Goal: Transaction & Acquisition: Purchase product/service

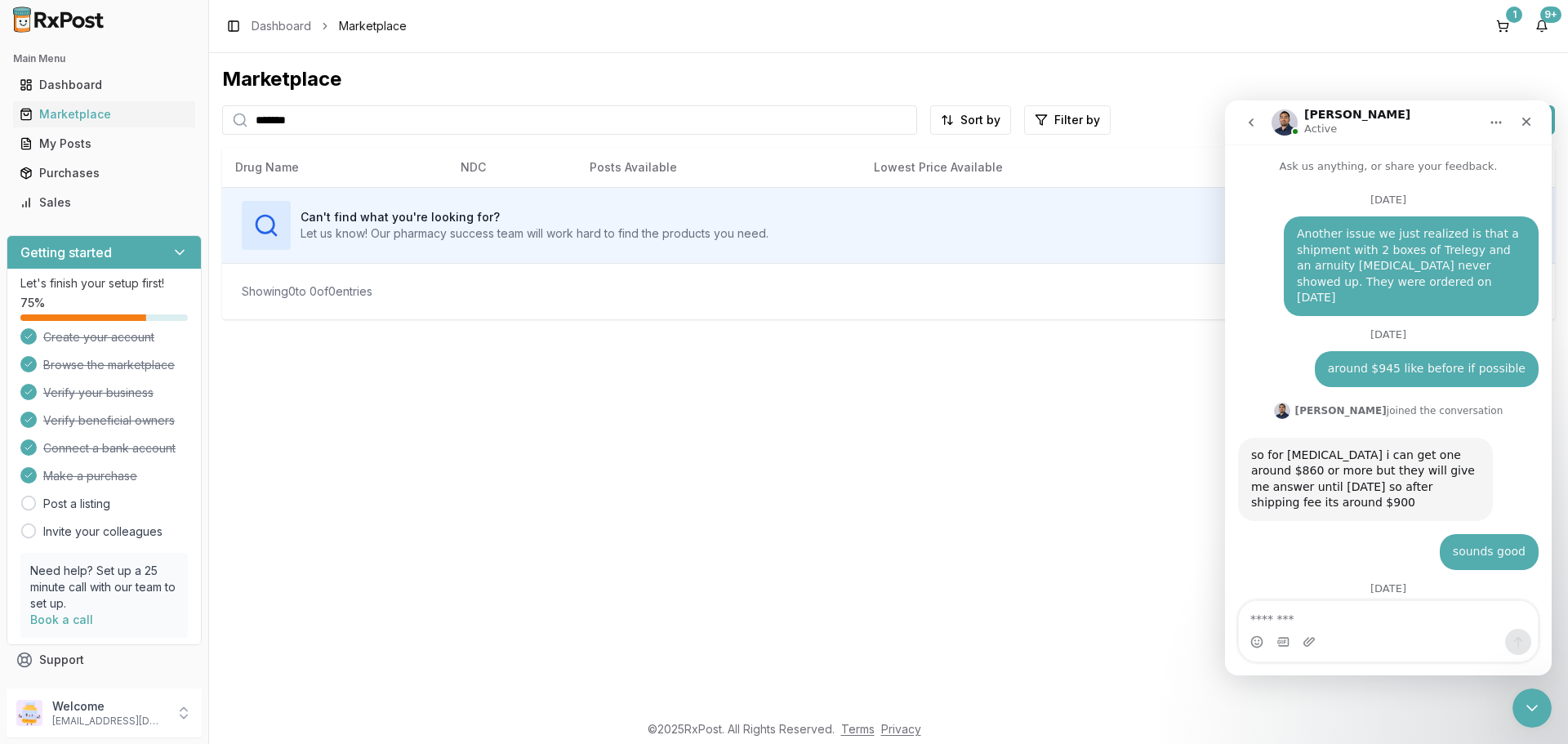
scroll to position [12595, 0]
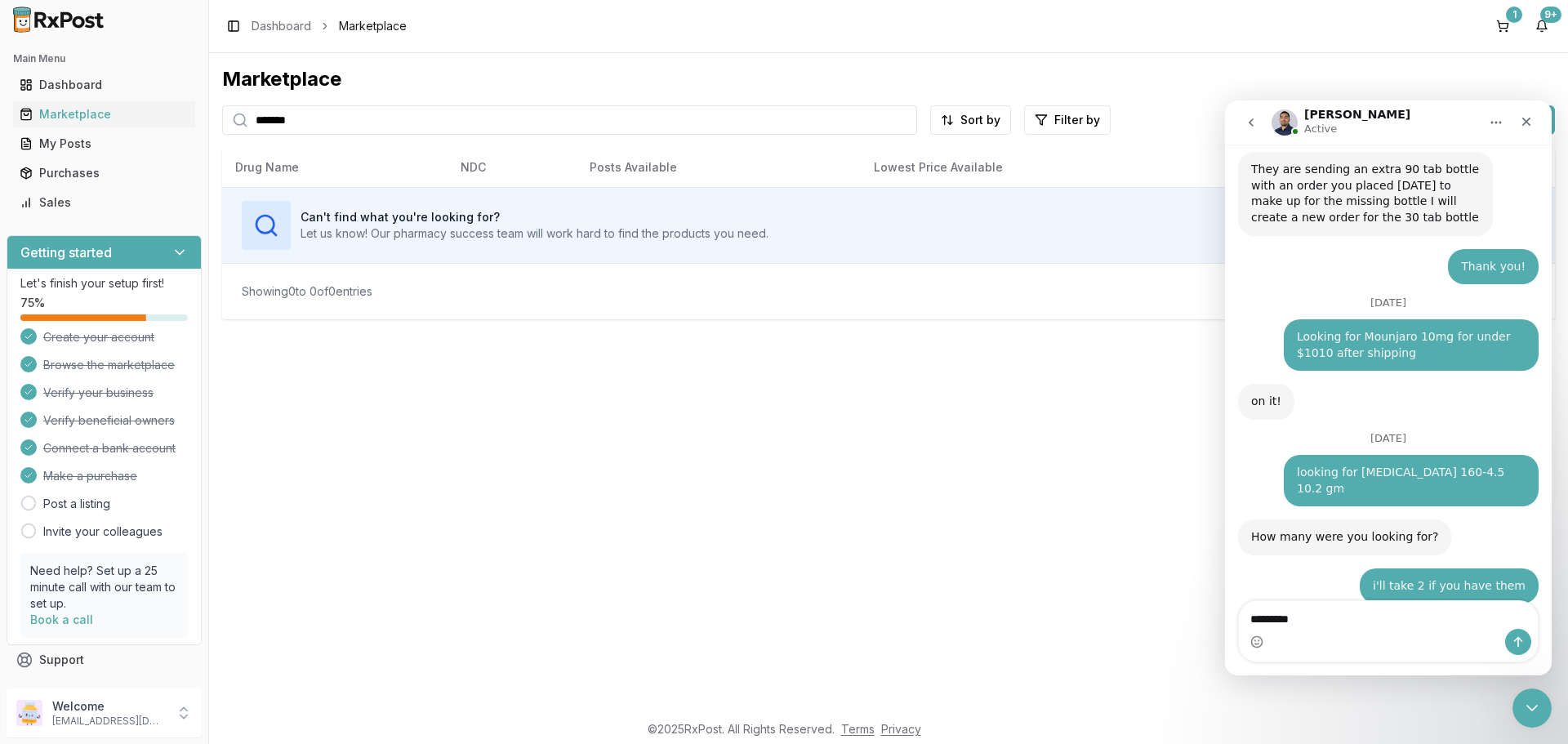
type textarea "*********"
click at [1514, 637] on icon "Send a message…" at bounding box center [1518, 642] width 13 height 13
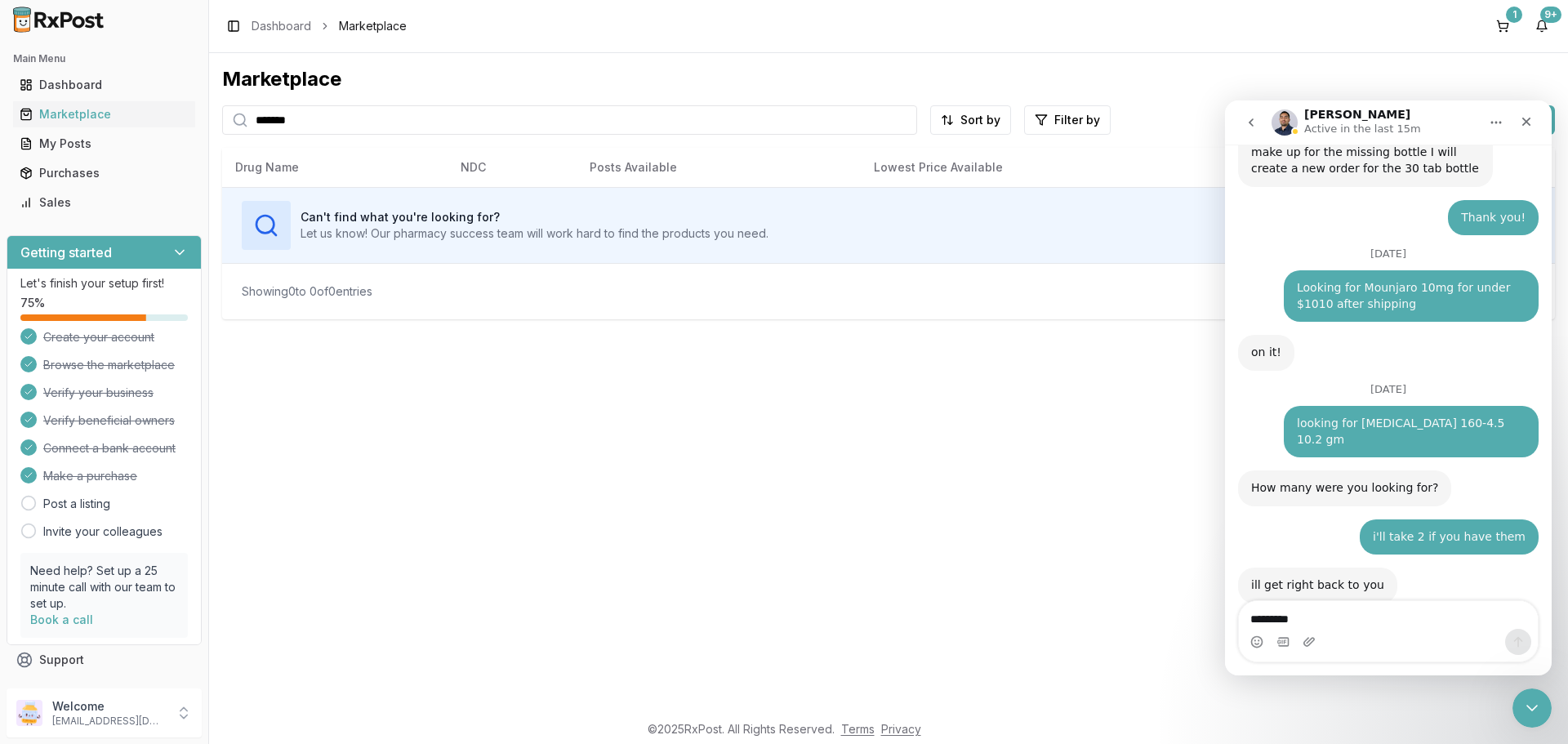
click at [1514, 16] on div "1" at bounding box center [1514, 15] width 16 height 16
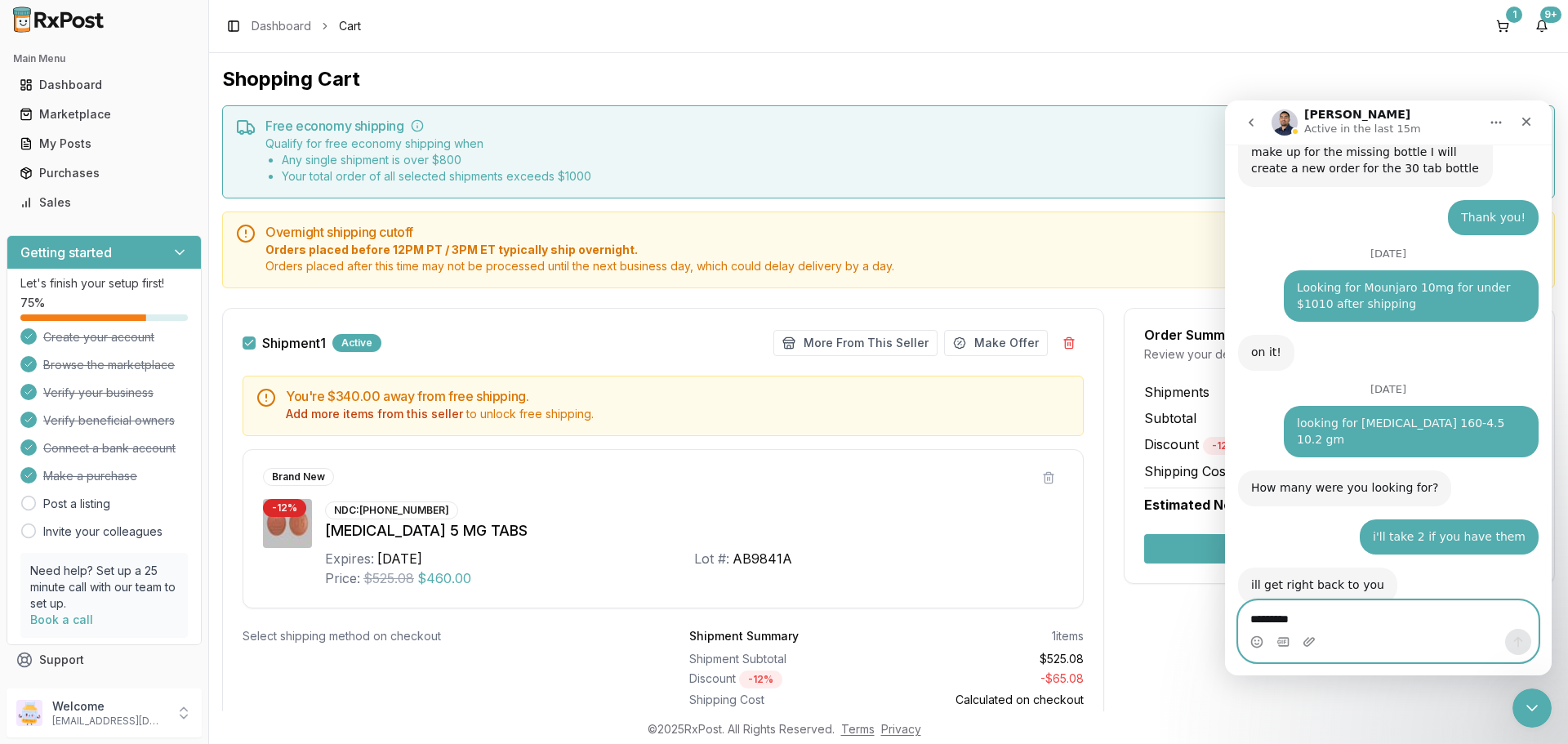
click at [1300, 611] on textarea "*********" at bounding box center [1388, 614] width 299 height 27
type textarea "**********"
click at [1521, 644] on icon "Send a message…" at bounding box center [1518, 642] width 13 height 13
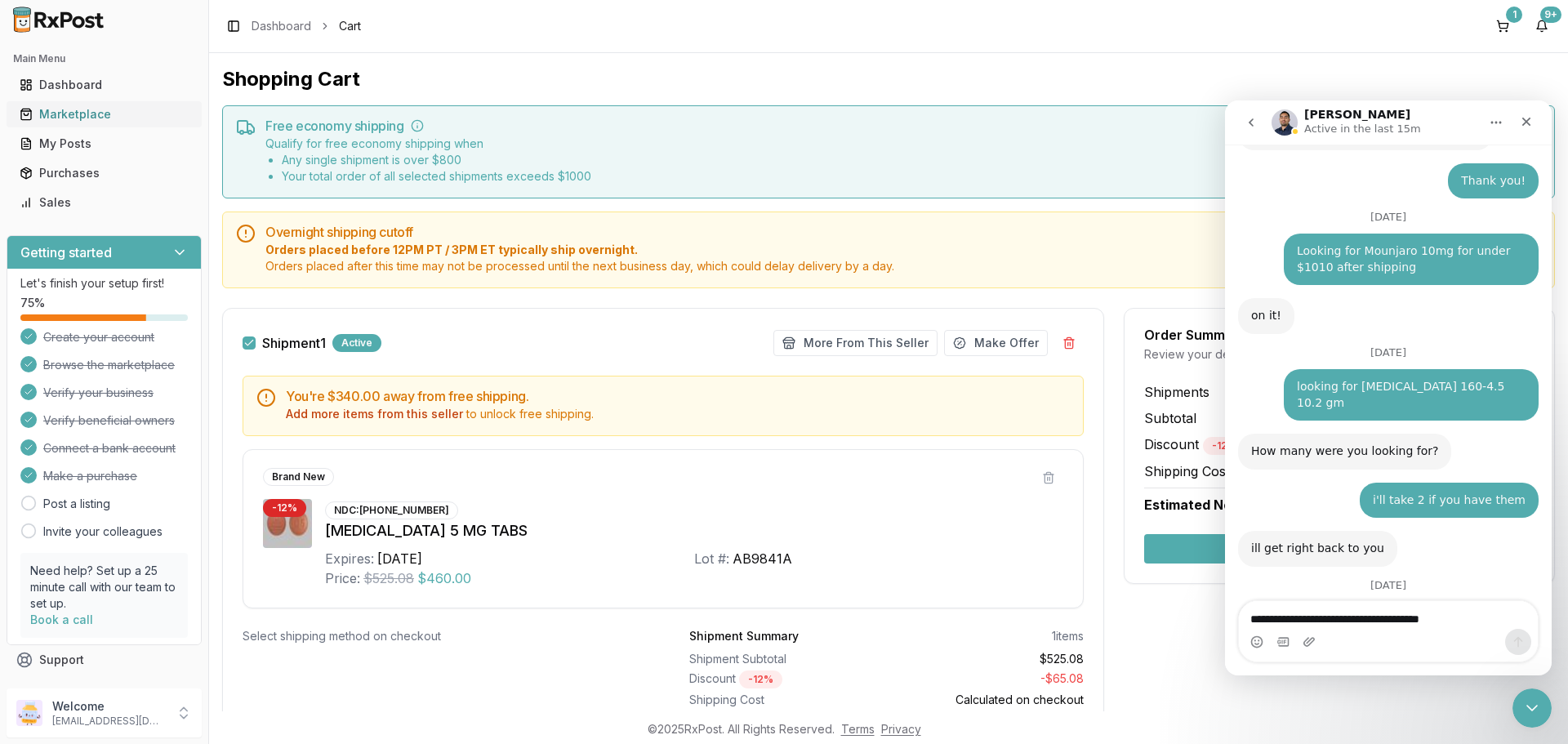
click at [77, 109] on div "Marketplace" at bounding box center [103, 114] width 169 height 16
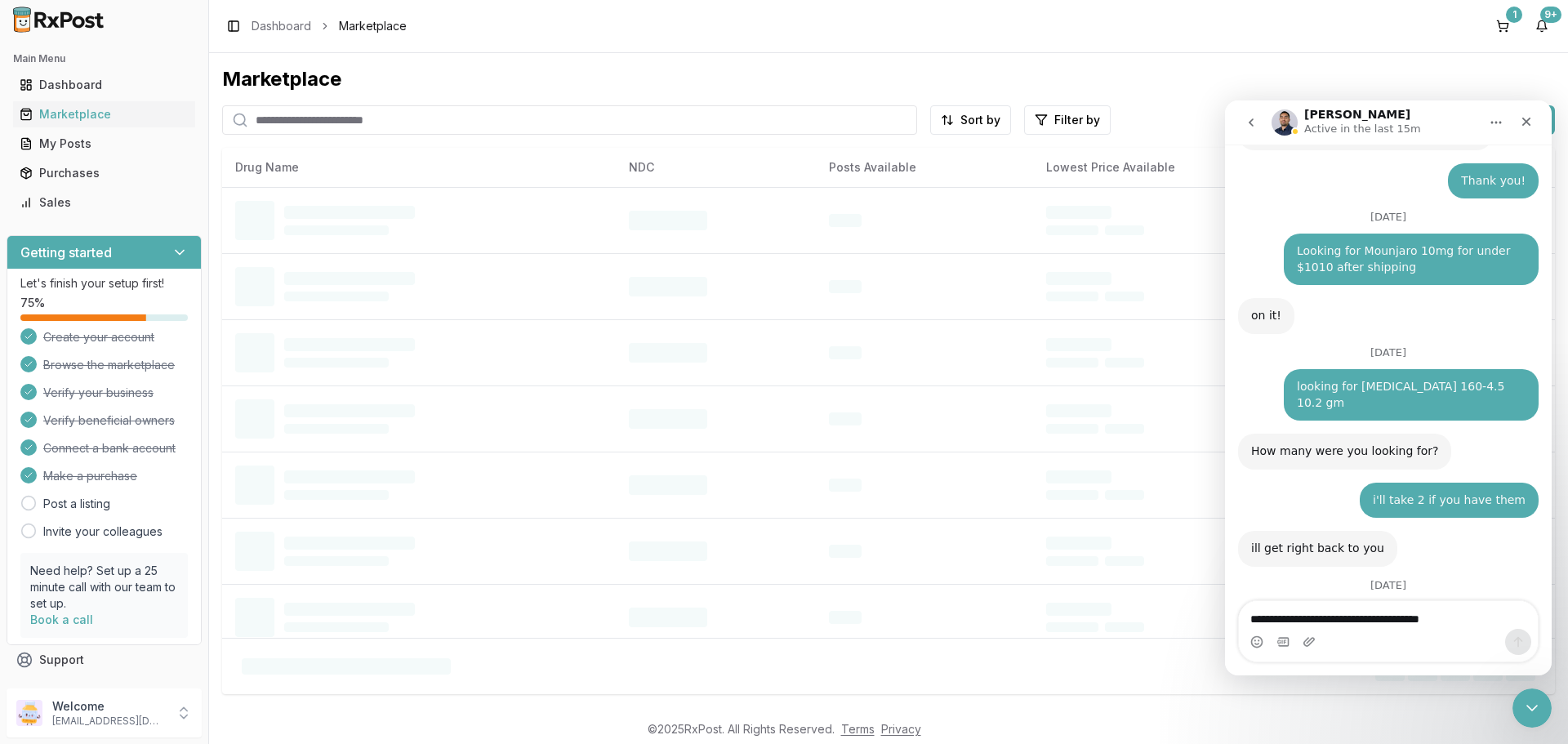
click at [354, 115] on input "search" at bounding box center [569, 120] width 695 height 29
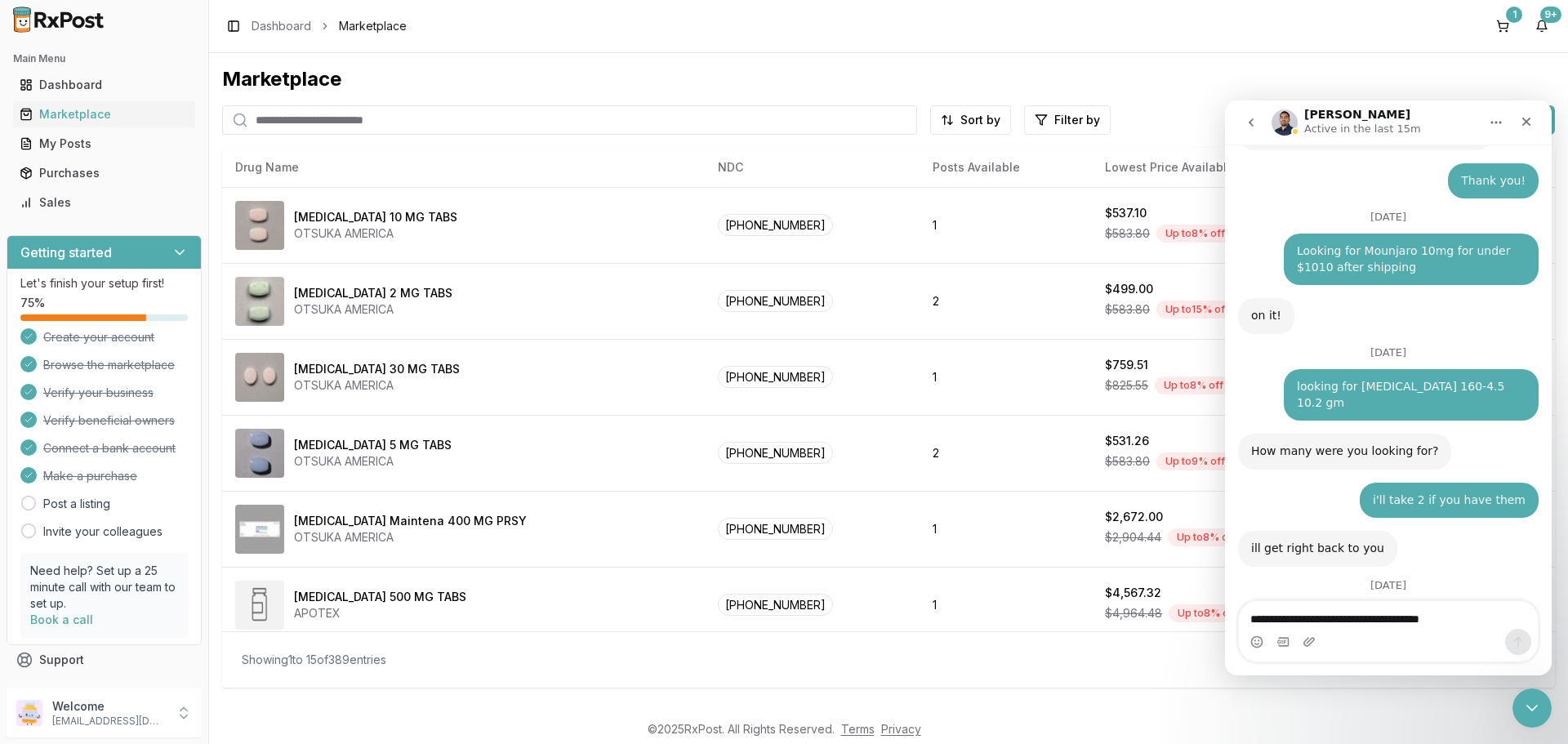
click at [393, 126] on input "search" at bounding box center [569, 120] width 695 height 29
type input "*********"
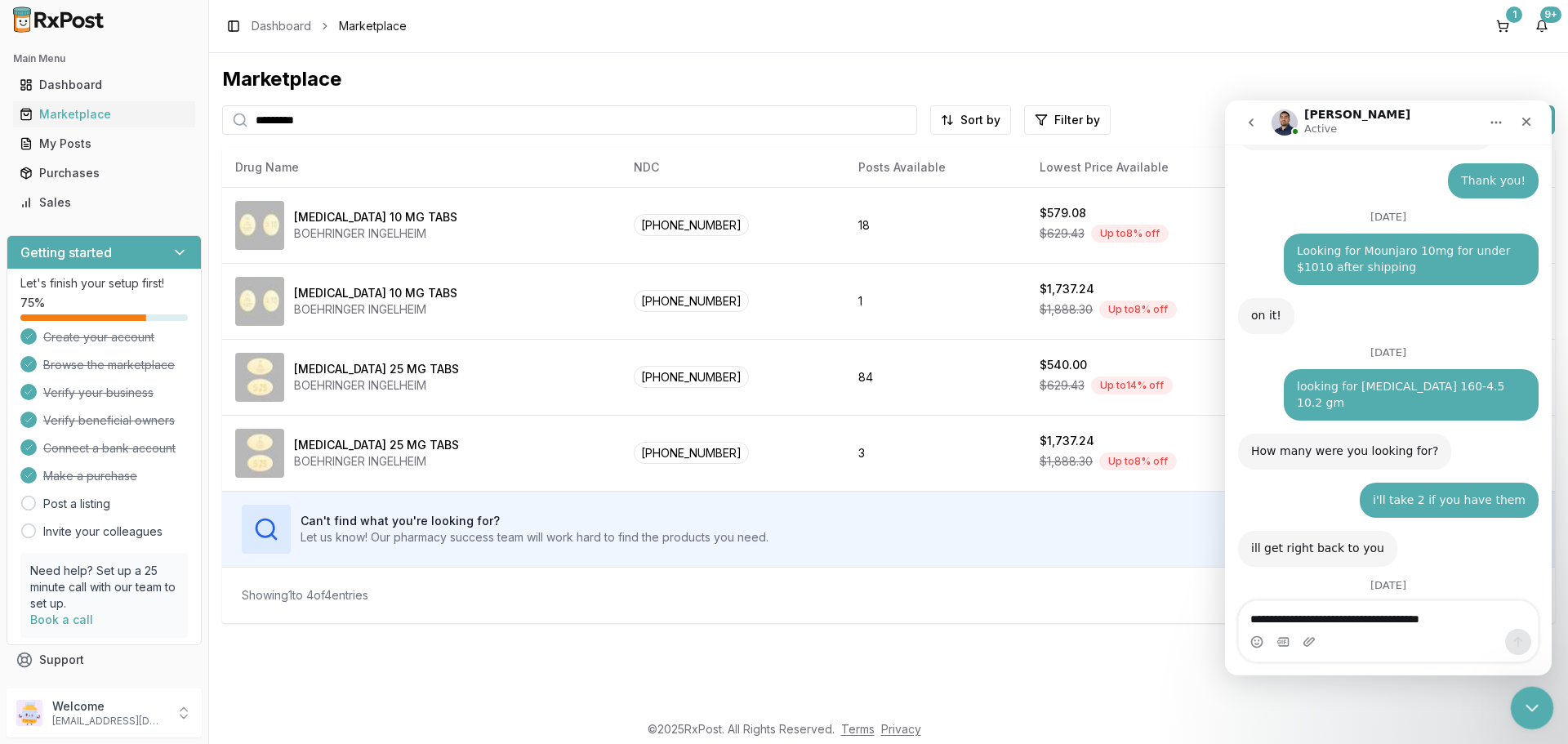
click at [1523, 697] on icon "Close Intercom Messenger" at bounding box center [1529, 705] width 19 height 19
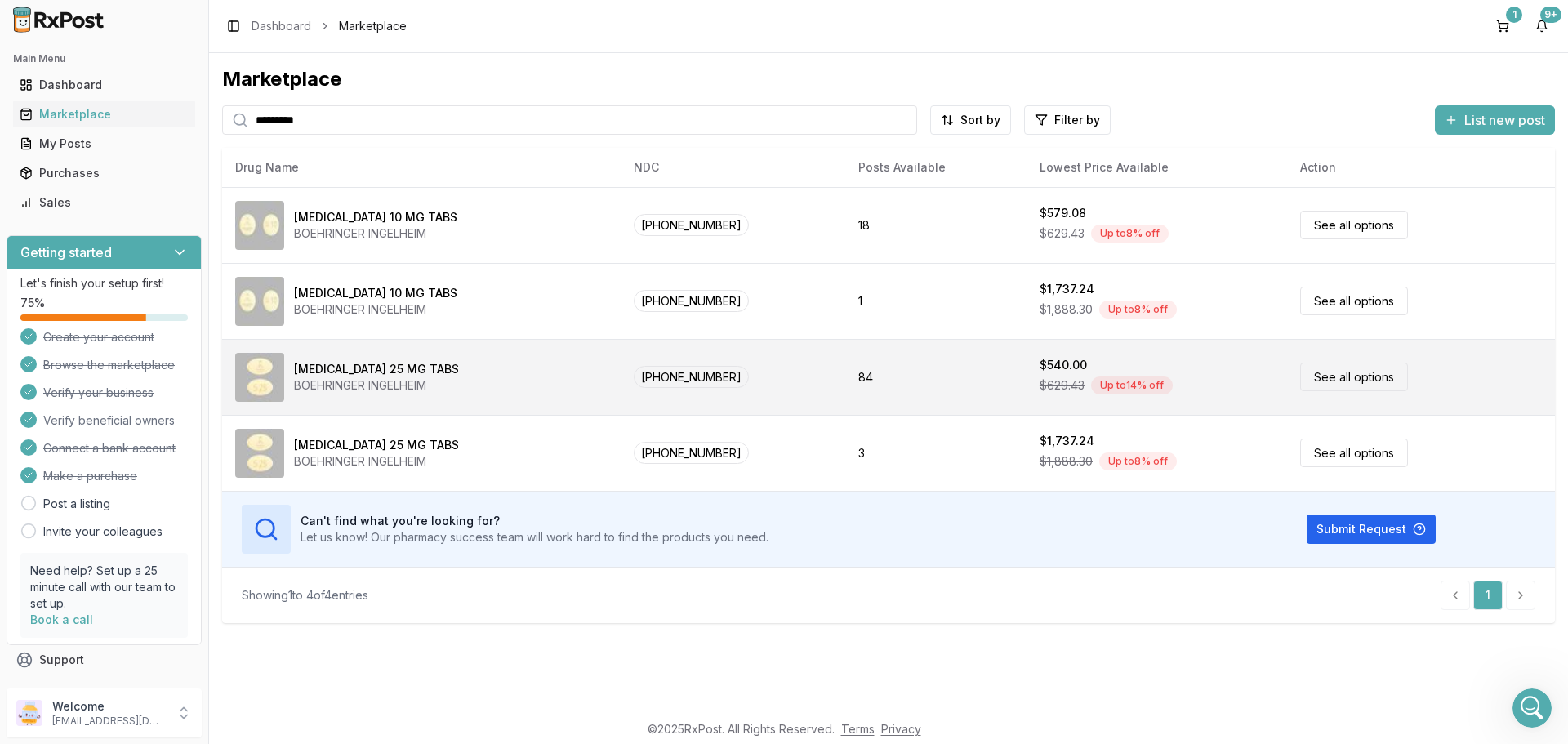
click at [1334, 372] on link "See all options" at bounding box center [1354, 376] width 108 height 28
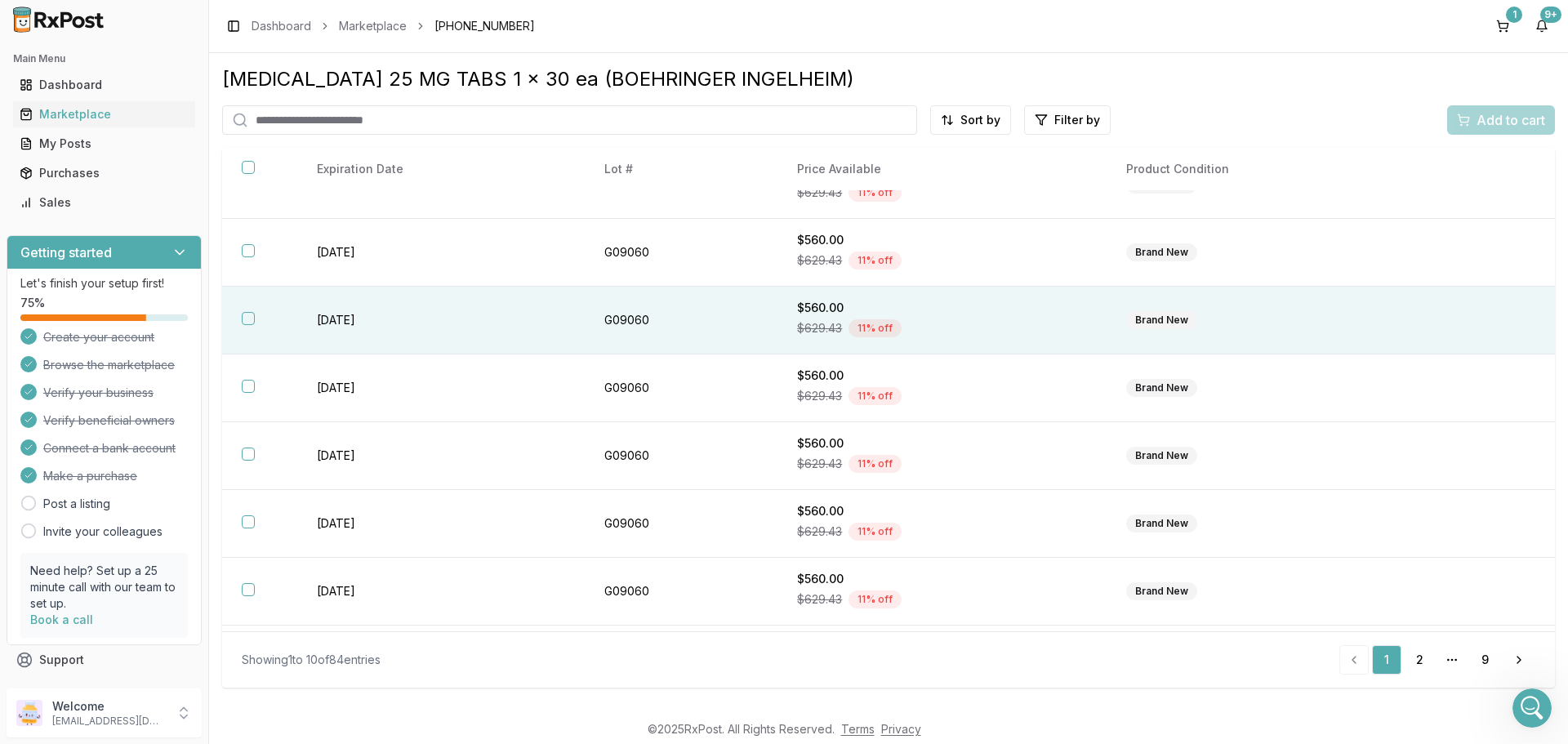
scroll to position [236, 0]
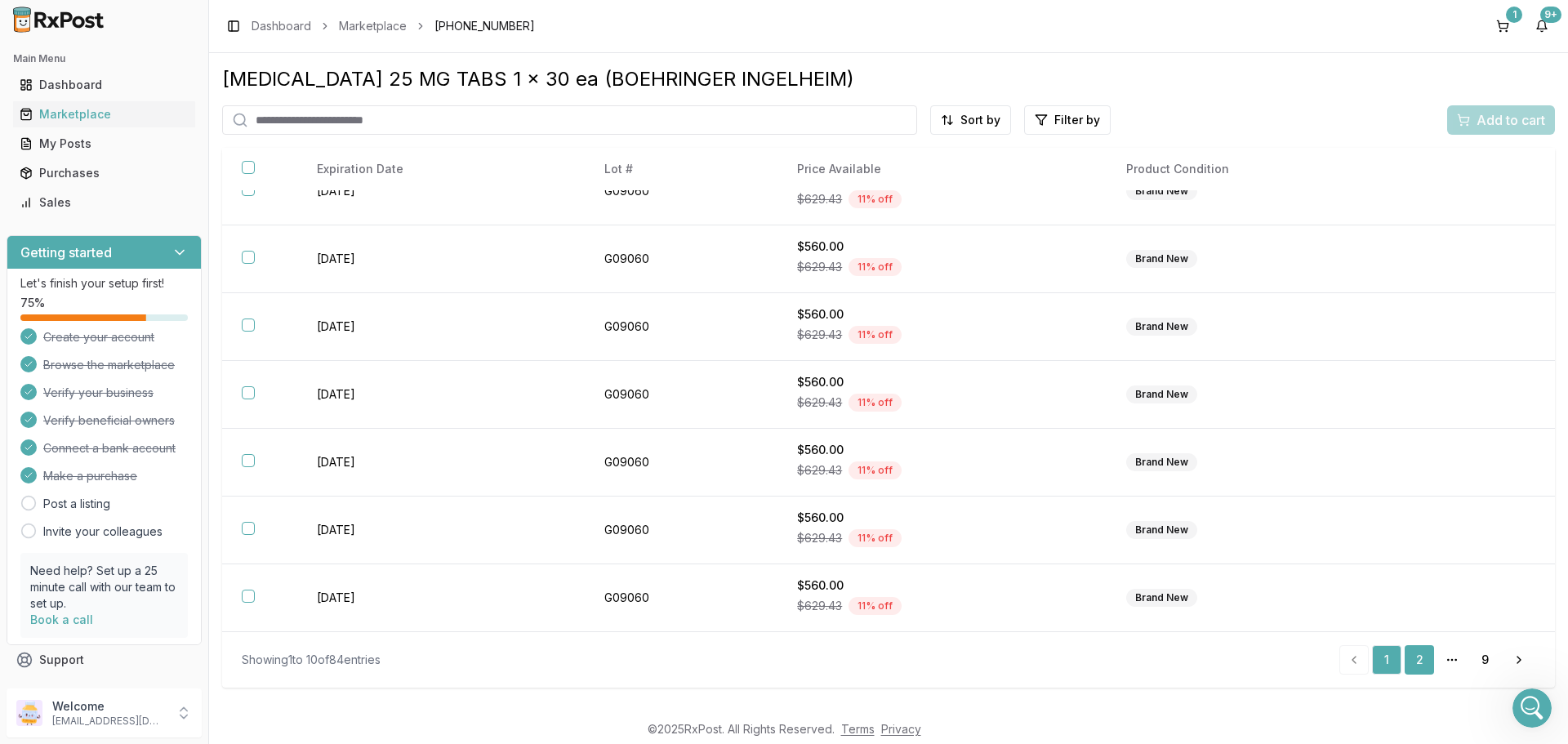
click at [1416, 660] on link "2" at bounding box center [1419, 659] width 29 height 29
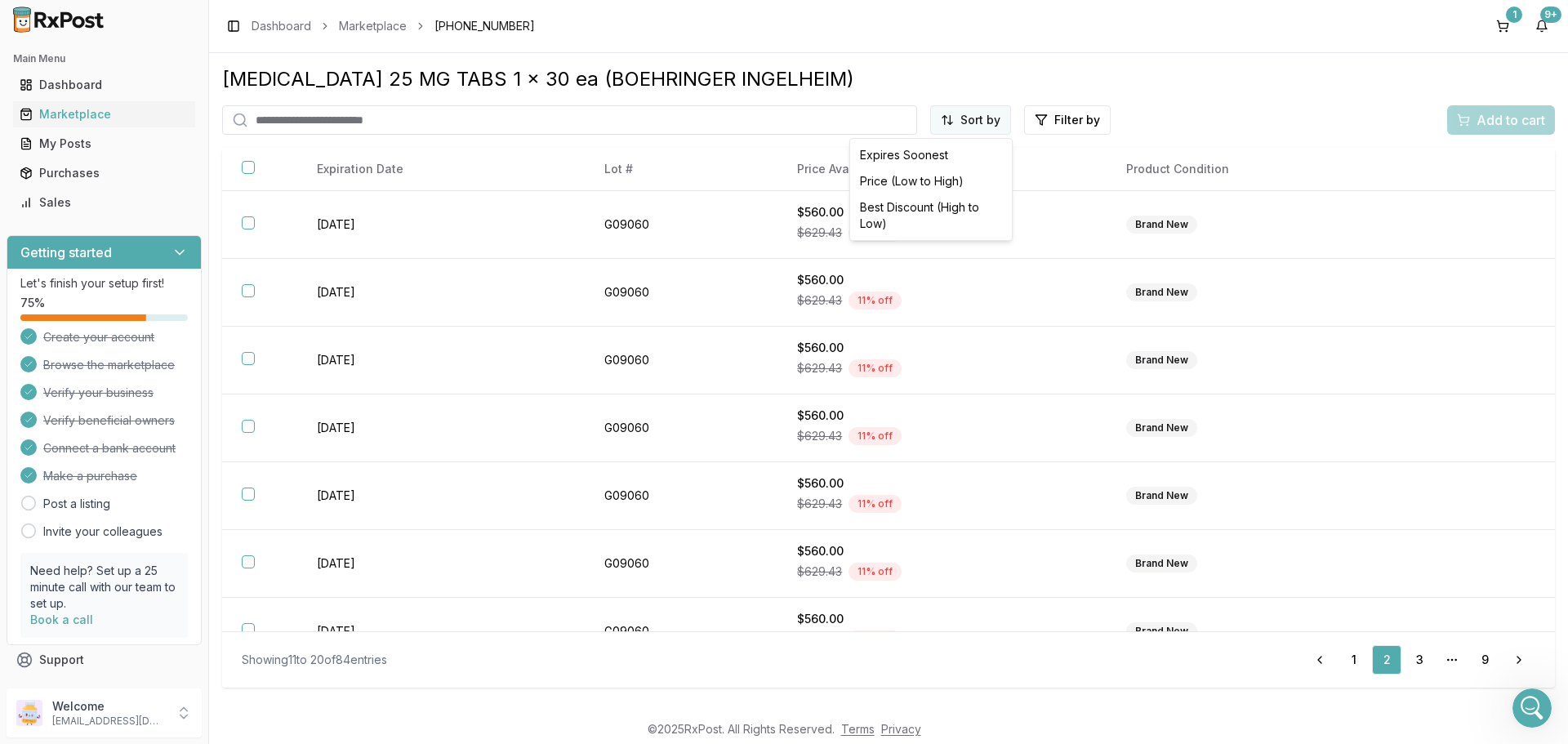
click at [969, 115] on html "Main Menu Dashboard Marketplace My Posts Purchases Sales Getting started Let's …" at bounding box center [784, 372] width 1568 height 744
click at [910, 178] on div "Price (Low to High)" at bounding box center [931, 181] width 155 height 26
click at [1360, 658] on link "1" at bounding box center [1354, 659] width 29 height 29
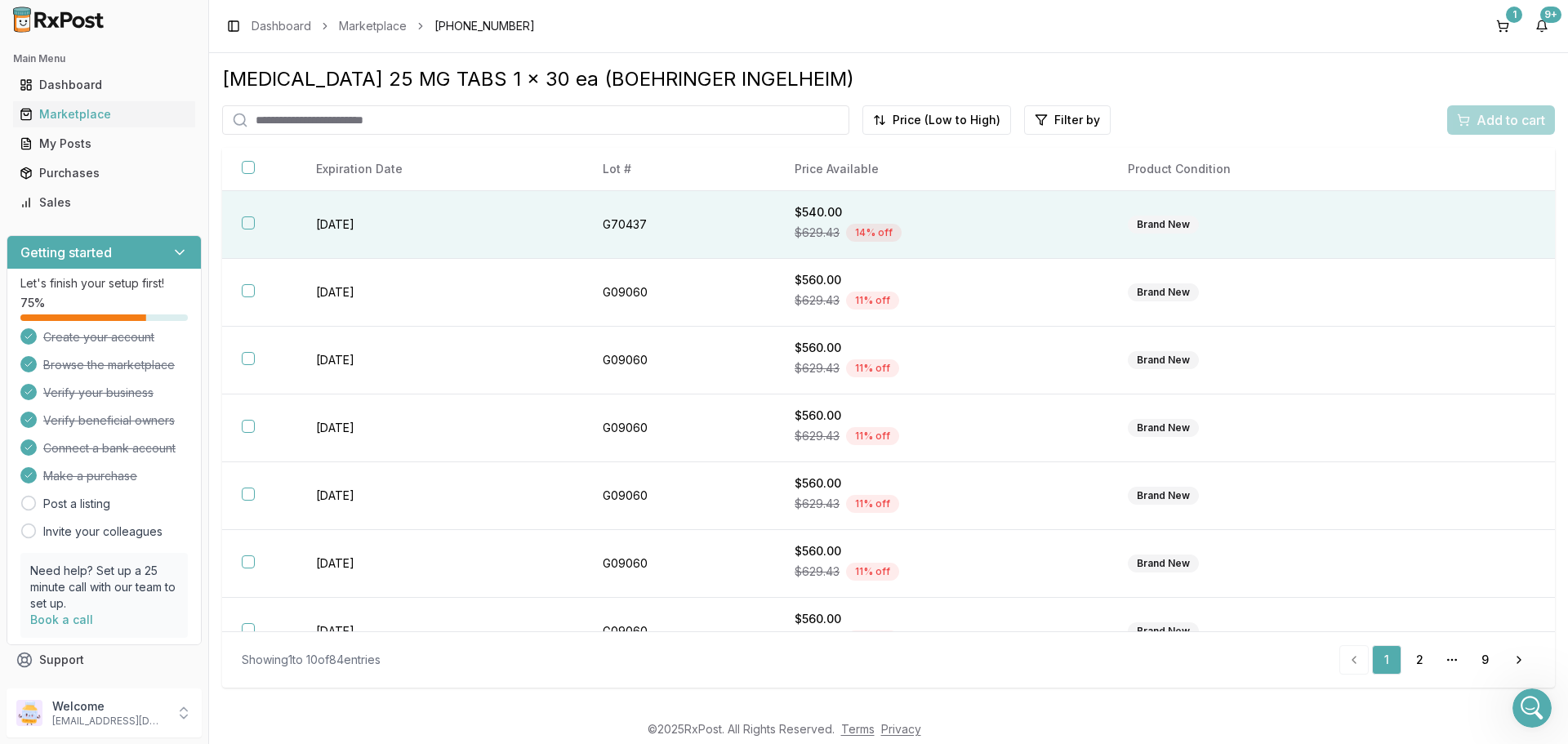
click at [247, 225] on button "button" at bounding box center [248, 223] width 13 height 13
click at [1501, 115] on span "Add to cart" at bounding box center [1510, 120] width 68 height 19
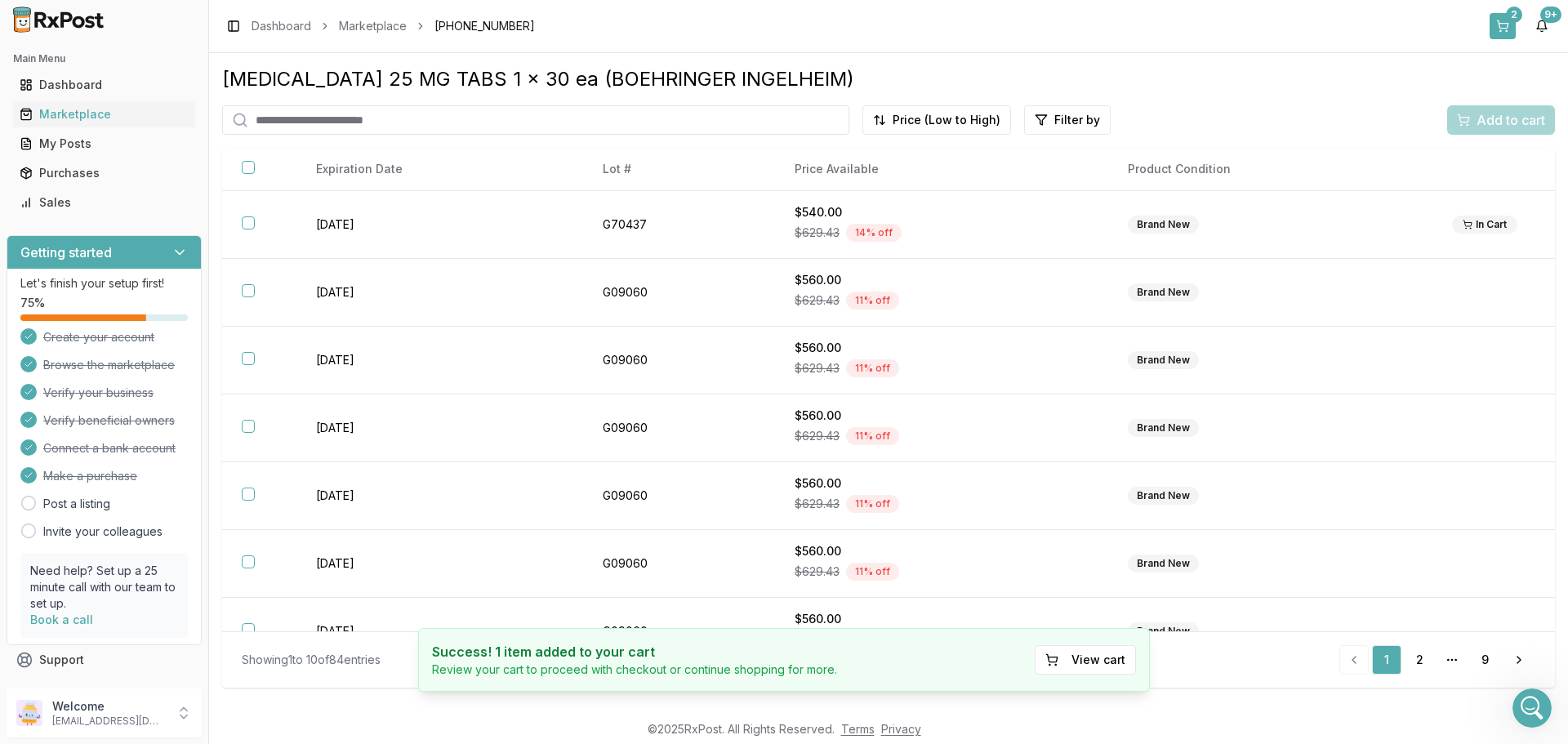
click at [1510, 19] on div "2" at bounding box center [1514, 15] width 16 height 16
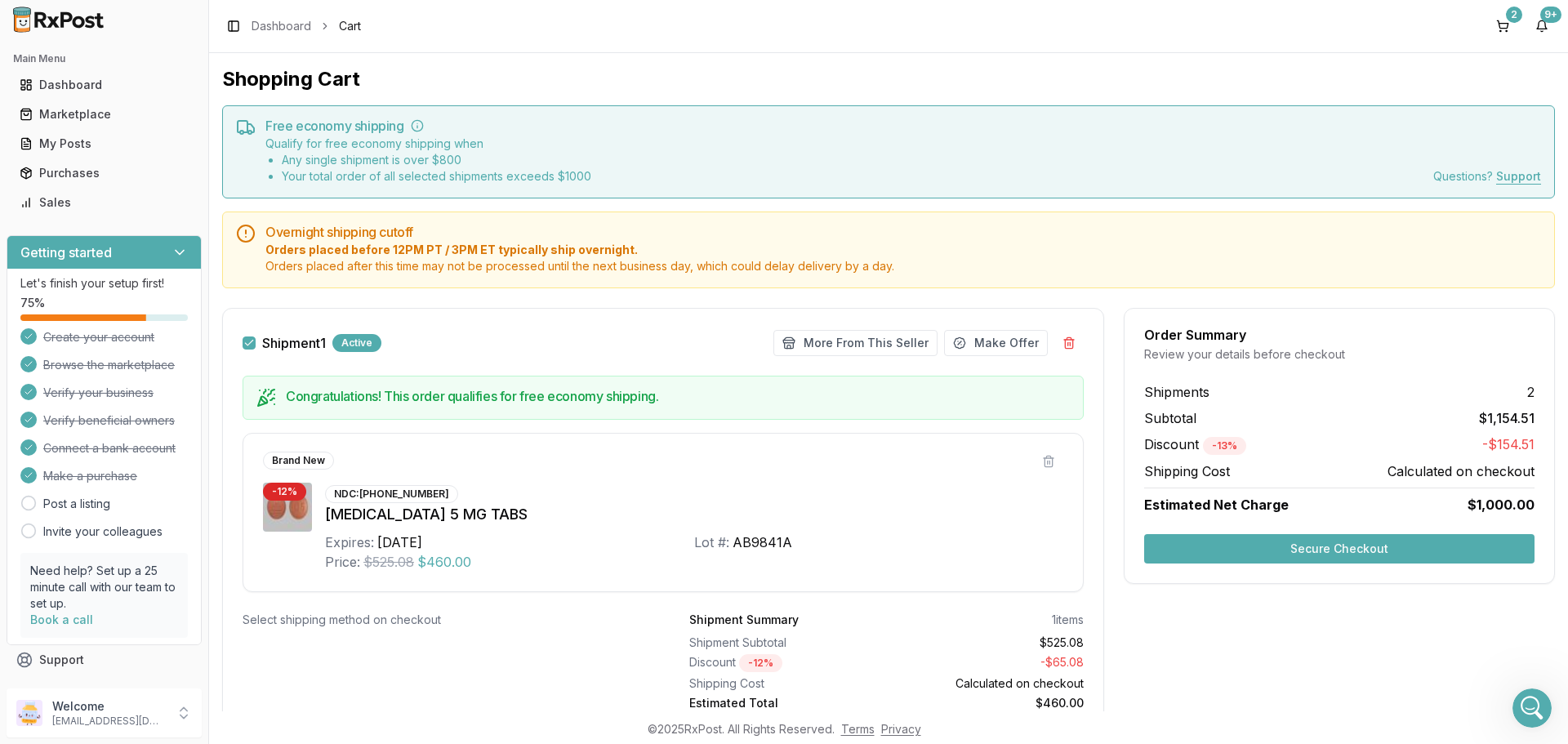
click at [1274, 544] on button "Secure Checkout" at bounding box center [1339, 549] width 390 height 29
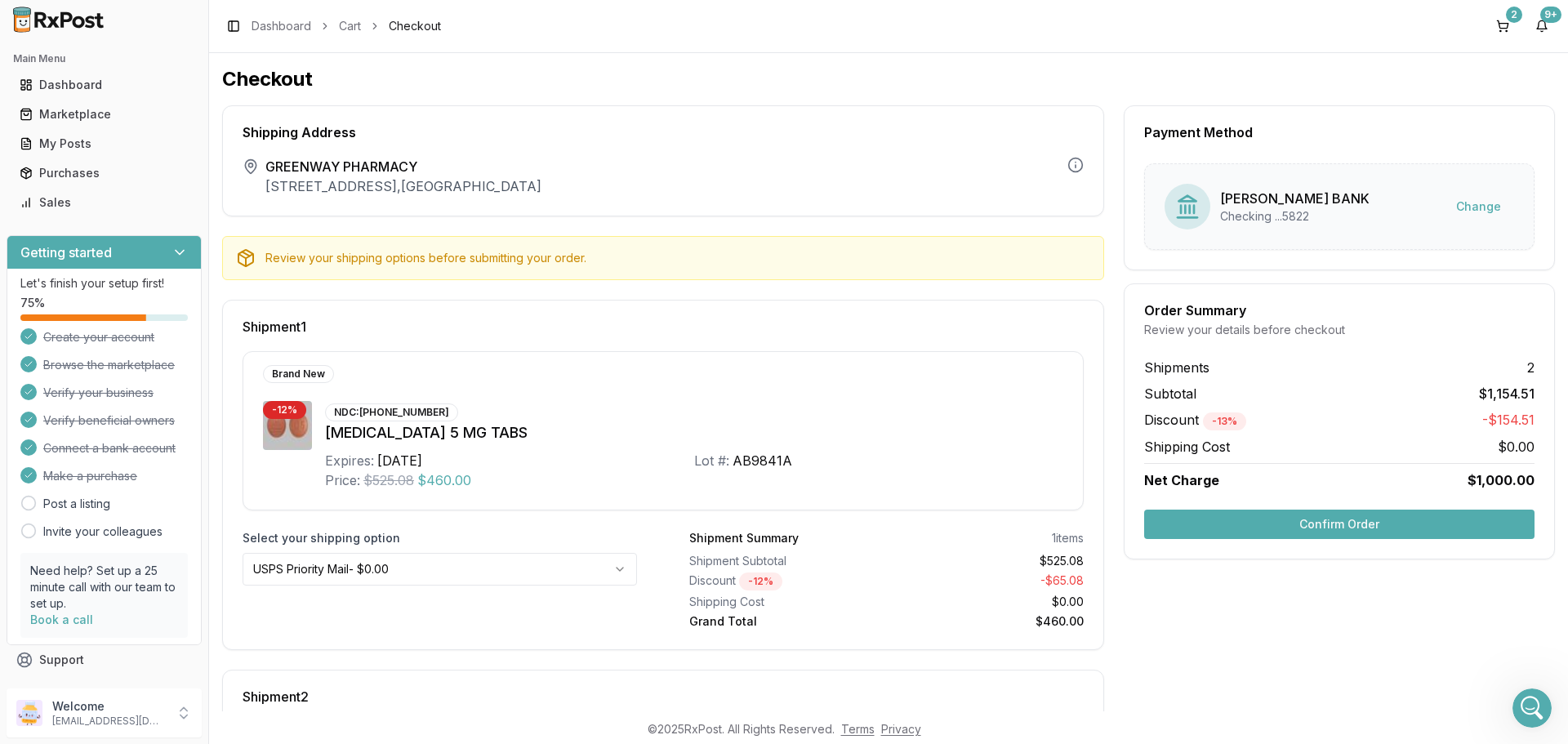
click at [1320, 523] on button "Confirm Order" at bounding box center [1339, 524] width 390 height 29
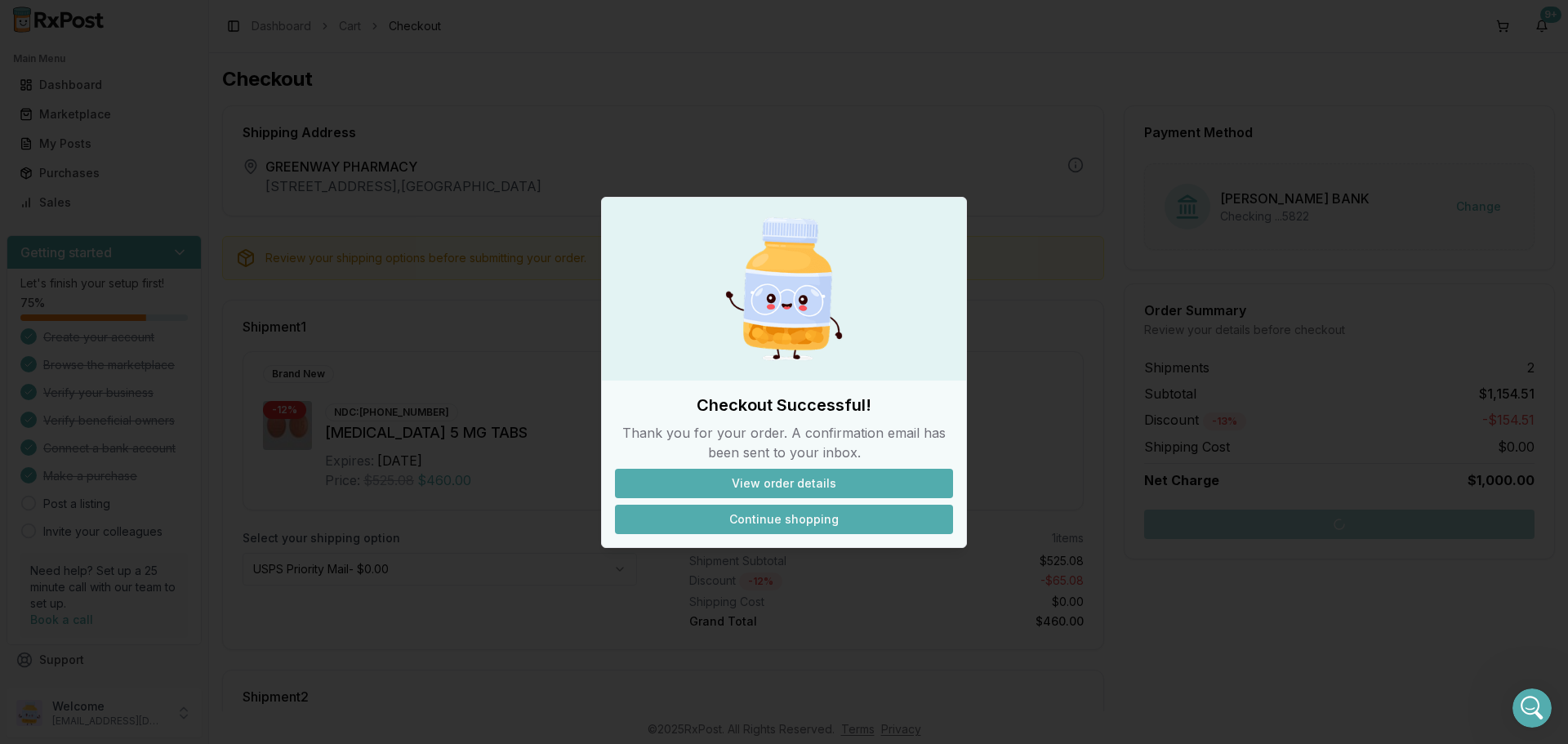
drag, startPoint x: 788, startPoint y: 519, endPoint x: 787, endPoint y: 511, distance: 8.1
click at [788, 519] on button "Continue shopping" at bounding box center [784, 519] width 338 height 29
